Goal: Information Seeking & Learning: Learn about a topic

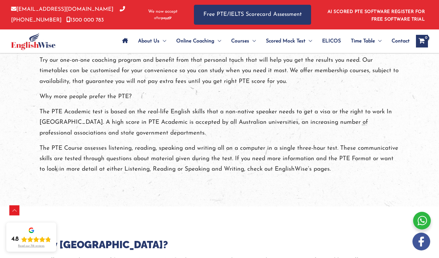
scroll to position [840, 0]
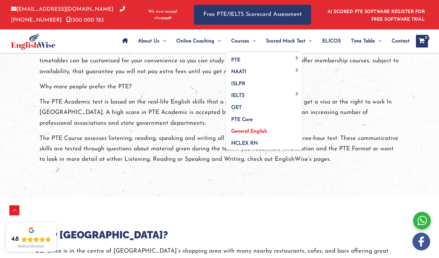
click at [255, 131] on span "General English" at bounding box center [249, 131] width 36 height 5
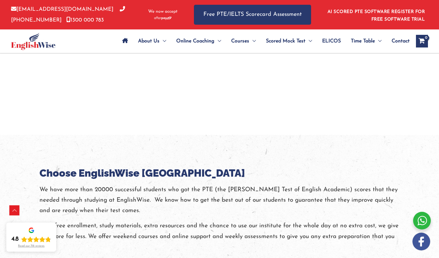
scroll to position [605, 0]
